Goal: Navigation & Orientation: Understand site structure

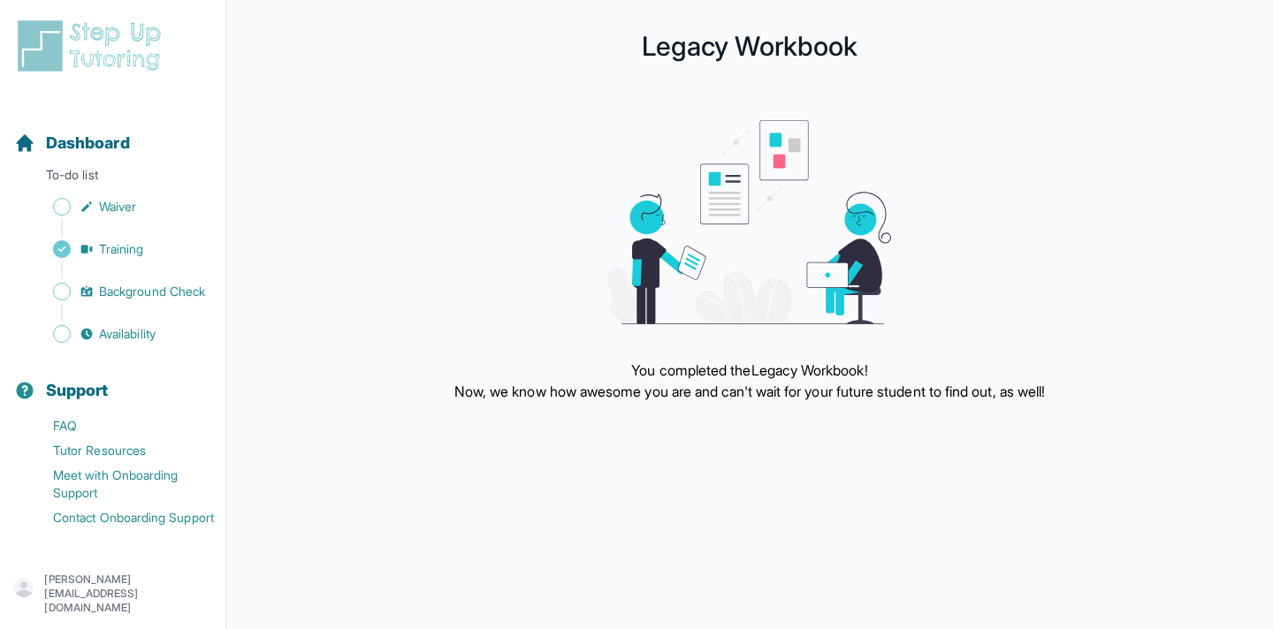
click at [138, 34] on img at bounding box center [92, 46] width 157 height 57
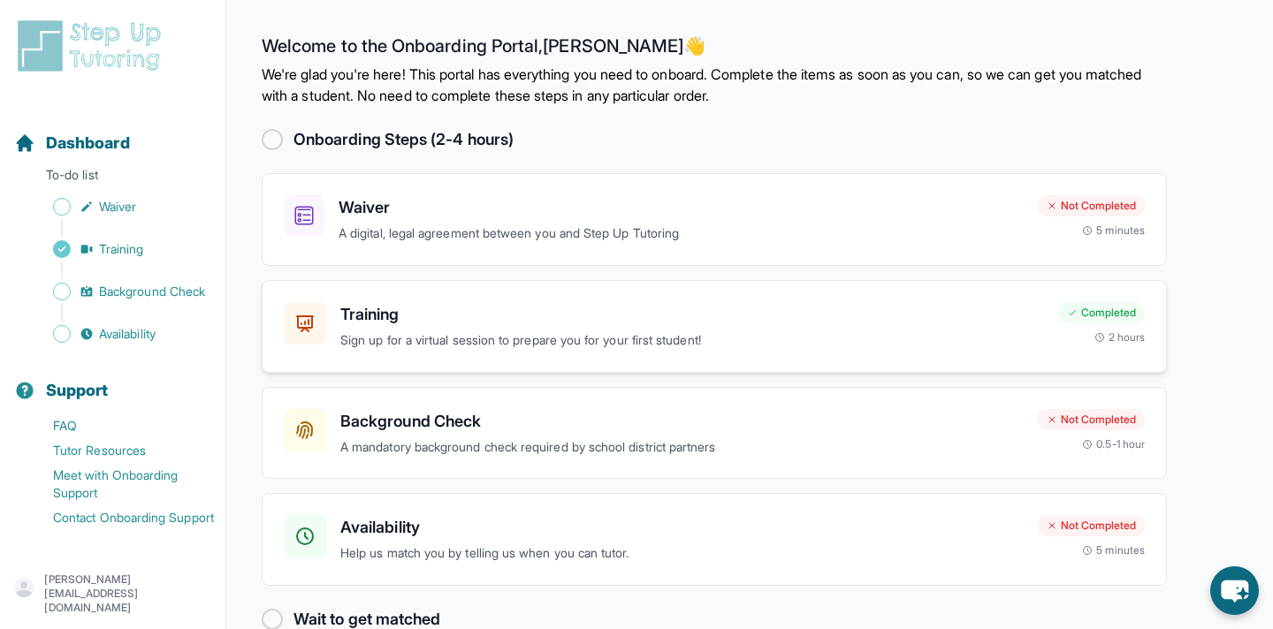
click at [358, 315] on h3 "Training" at bounding box center [692, 314] width 704 height 25
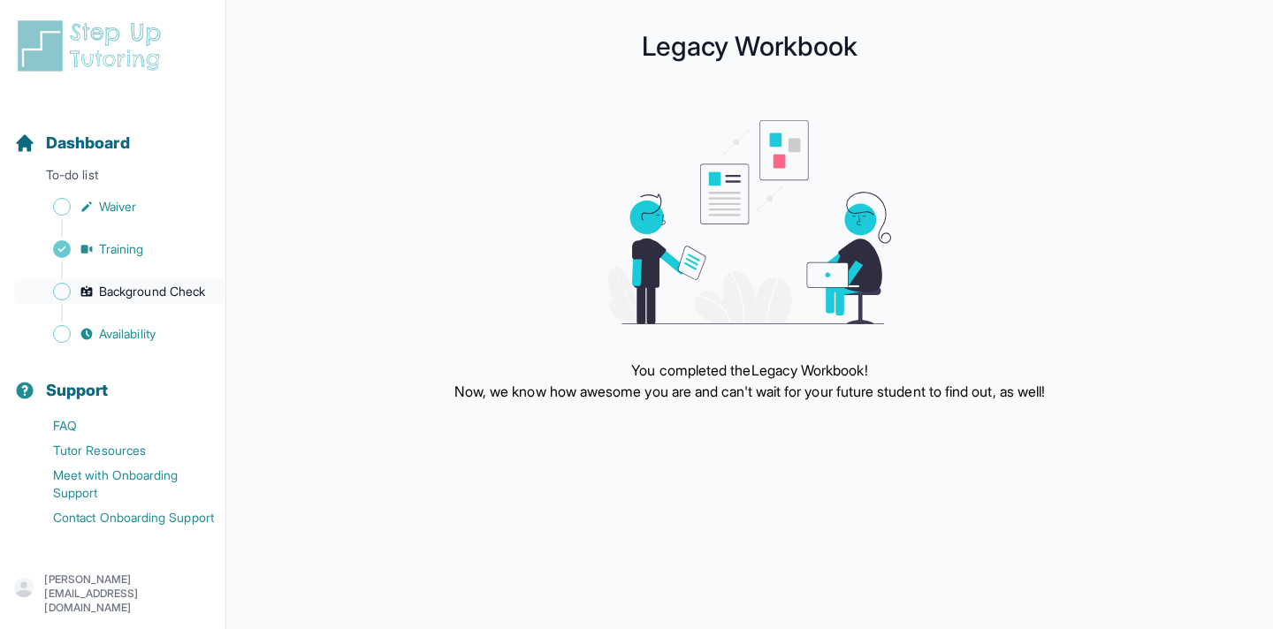
click at [181, 297] on span "Background Check" at bounding box center [152, 292] width 106 height 18
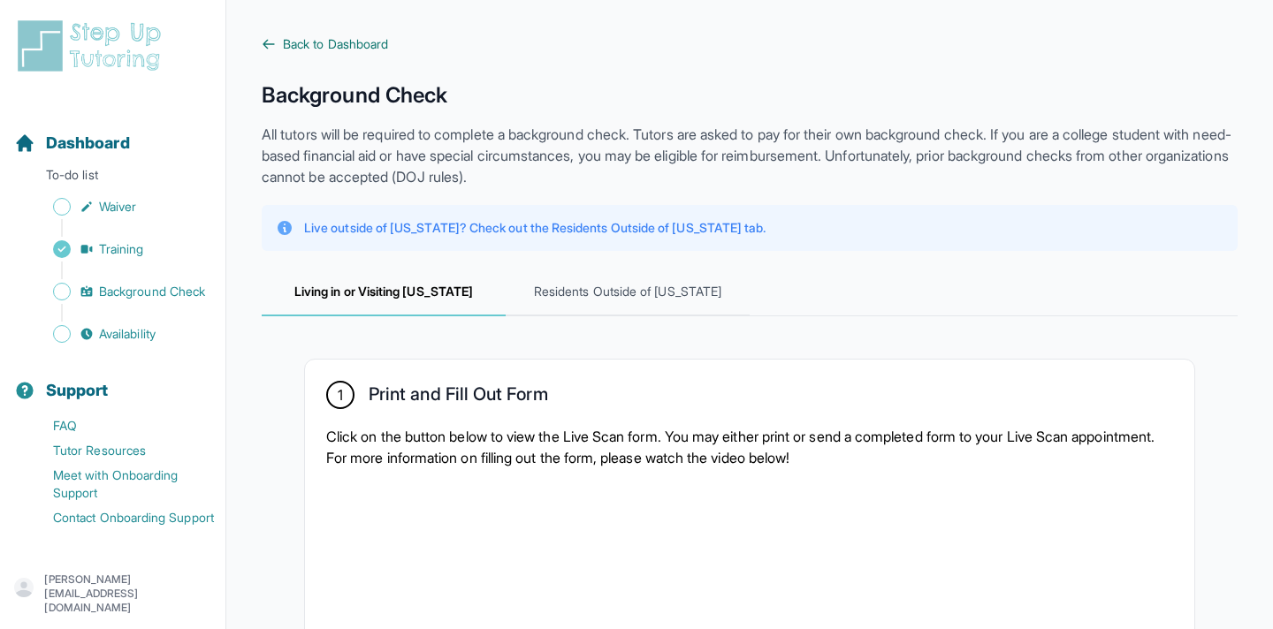
click at [366, 41] on span "Back to Dashboard" at bounding box center [335, 44] width 105 height 18
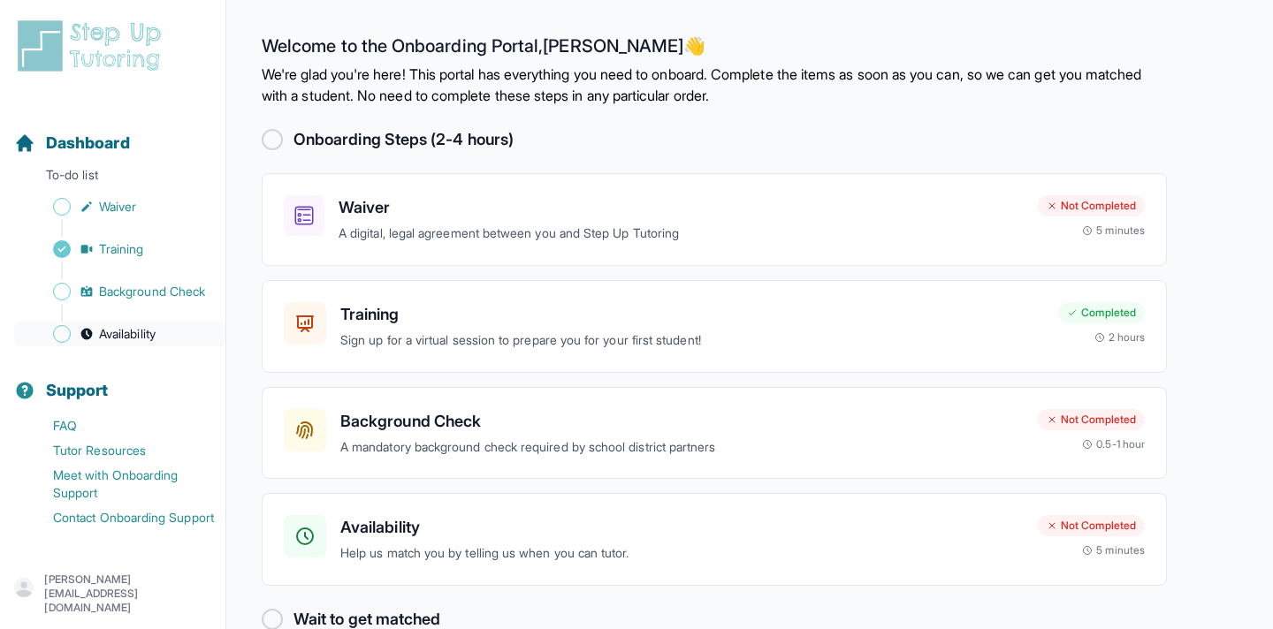
click at [156, 333] on span "Availability" at bounding box center [127, 334] width 57 height 18
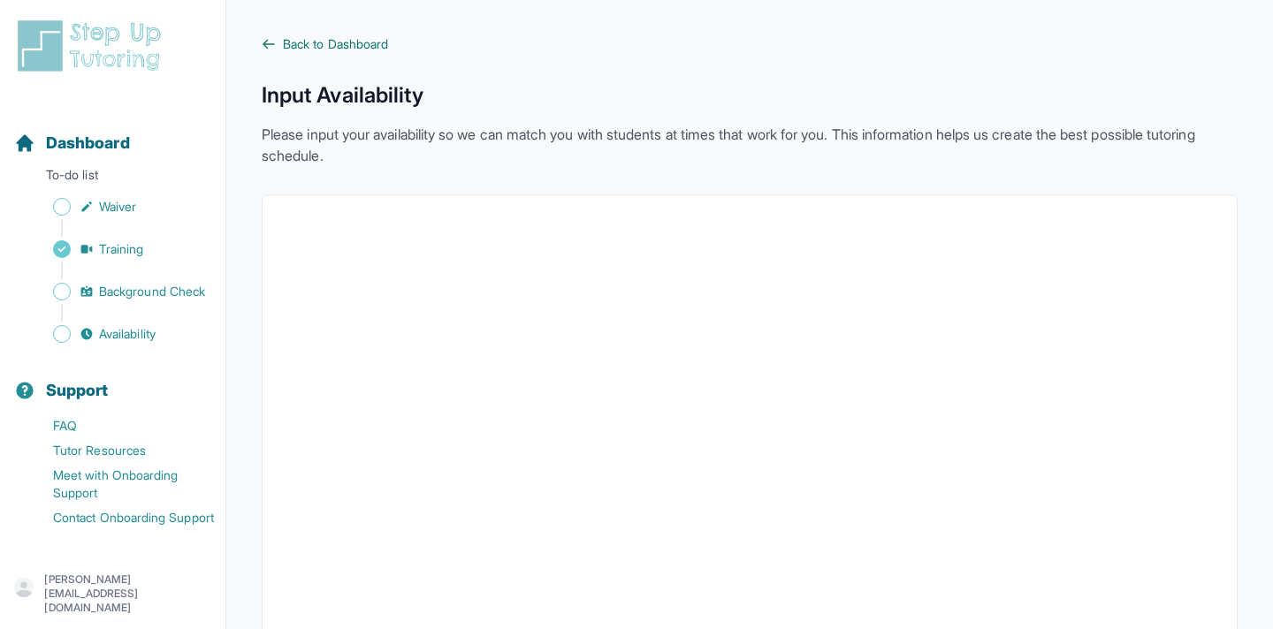
click at [287, 38] on span "Back to Dashboard" at bounding box center [335, 44] width 105 height 18
